Goal: Information Seeking & Learning: Check status

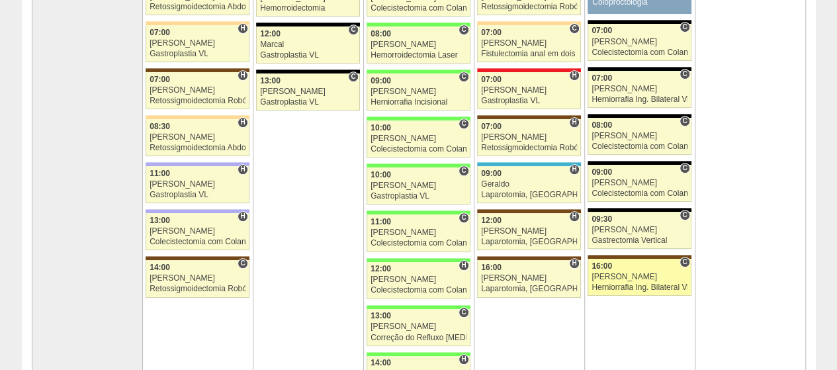
scroll to position [332, 0]
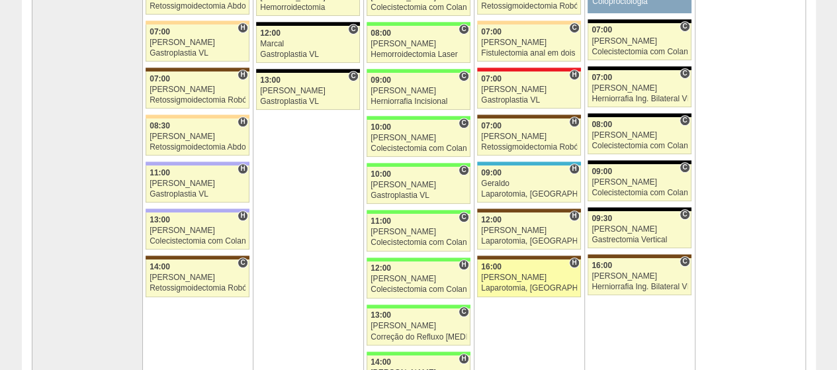
click at [494, 276] on div "[PERSON_NAME]" at bounding box center [529, 277] width 96 height 9
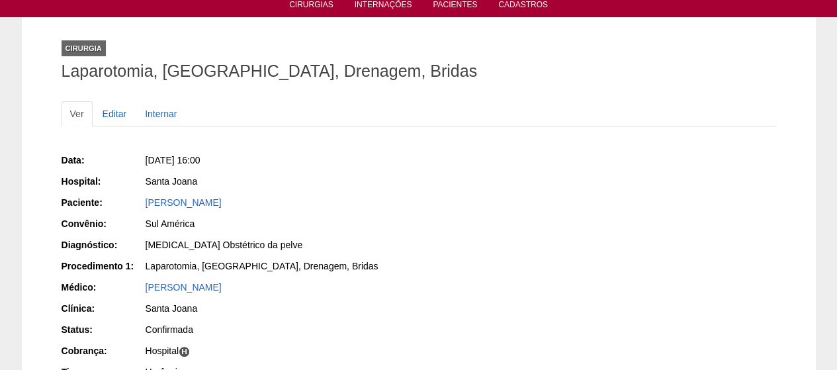
scroll to position [52, 0]
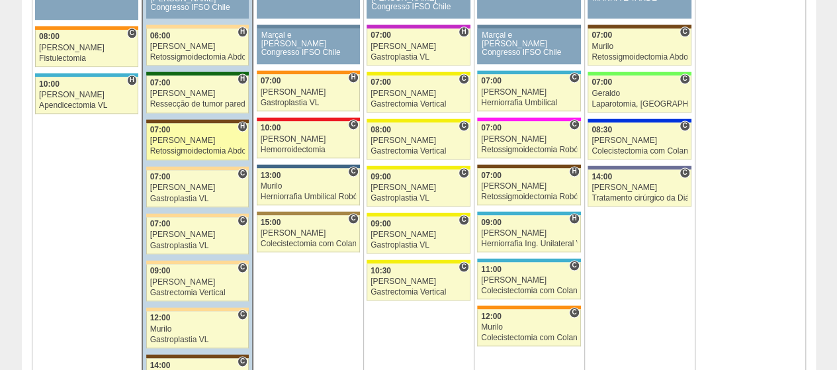
scroll to position [873, 0]
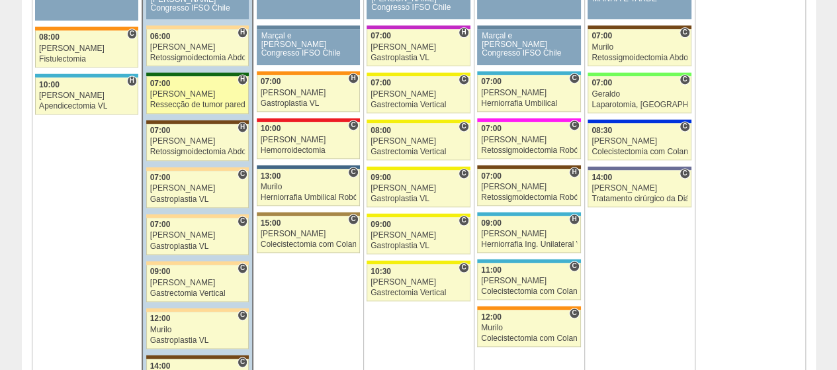
click at [204, 79] on div "07:00" at bounding box center [197, 83] width 95 height 9
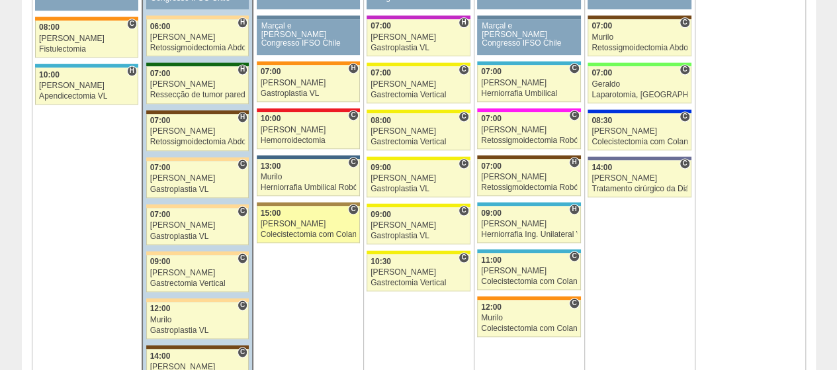
scroll to position [881, 0]
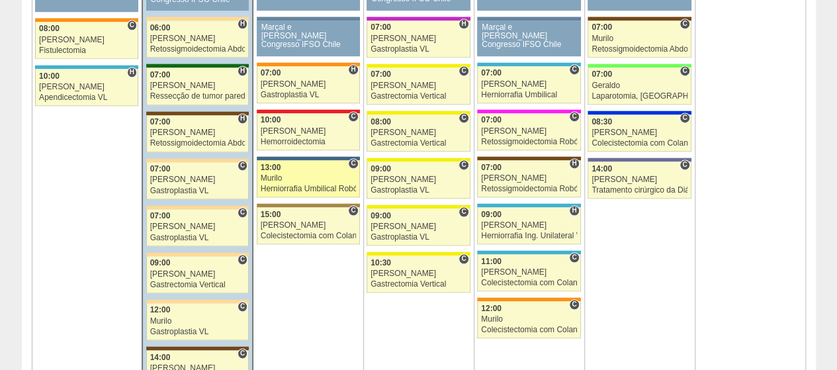
click at [310, 163] on div "13:00" at bounding box center [308, 167] width 95 height 9
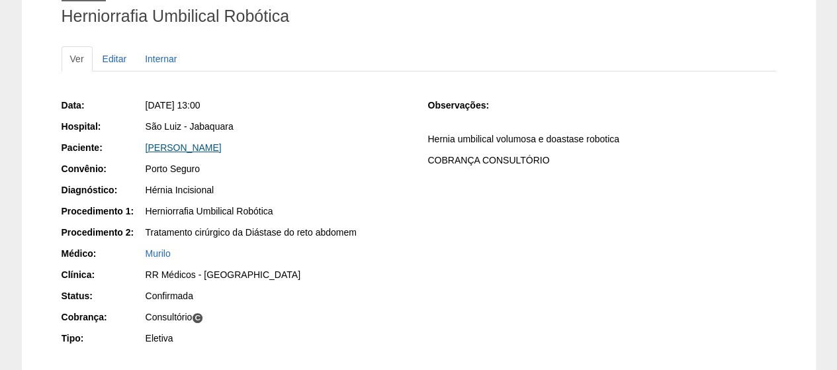
scroll to position [107, 0]
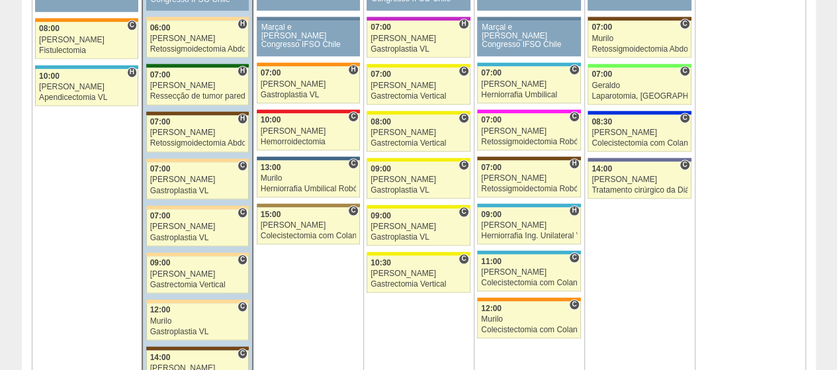
scroll to position [814, 0]
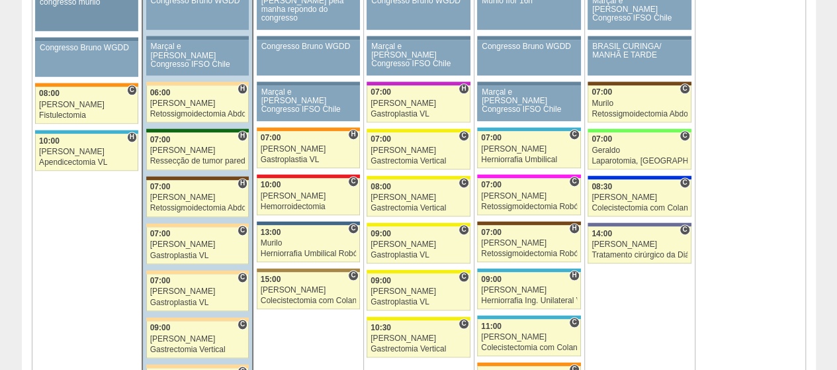
scroll to position [813, 0]
